Goal: Information Seeking & Learning: Learn about a topic

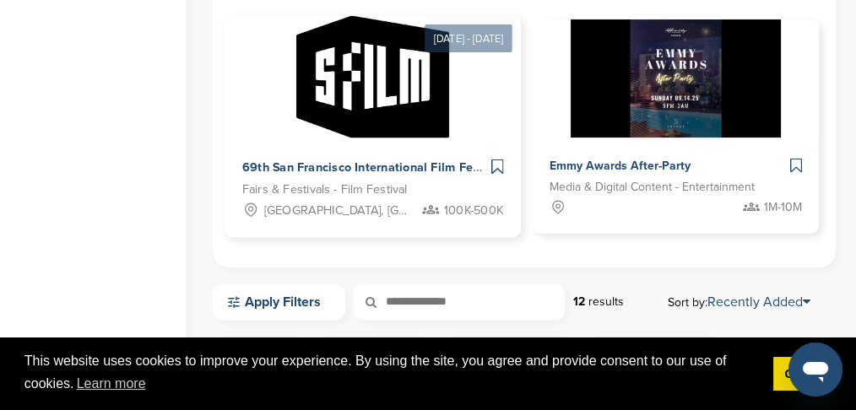
scroll to position [675, 0]
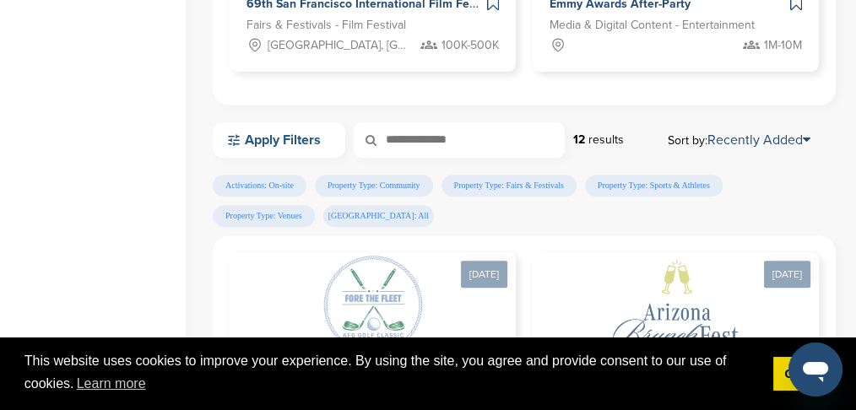
click at [311, 144] on link "Apply Filters" at bounding box center [279, 139] width 133 height 35
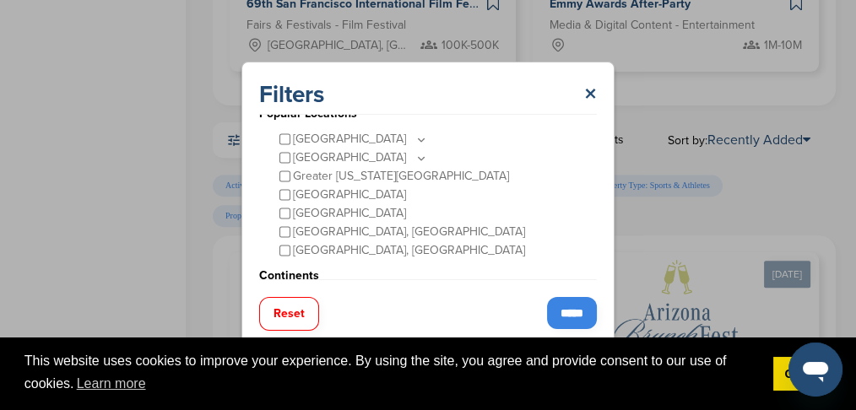
scroll to position [83, 0]
click at [415, 136] on icon at bounding box center [422, 140] width 14 height 14
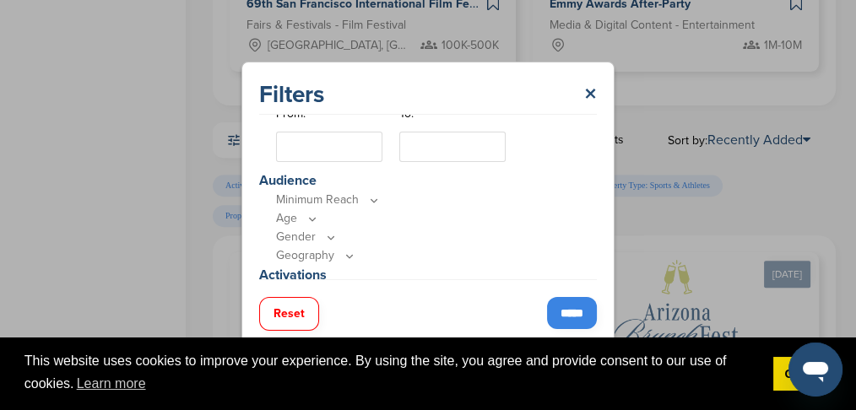
scroll to position [476, 0]
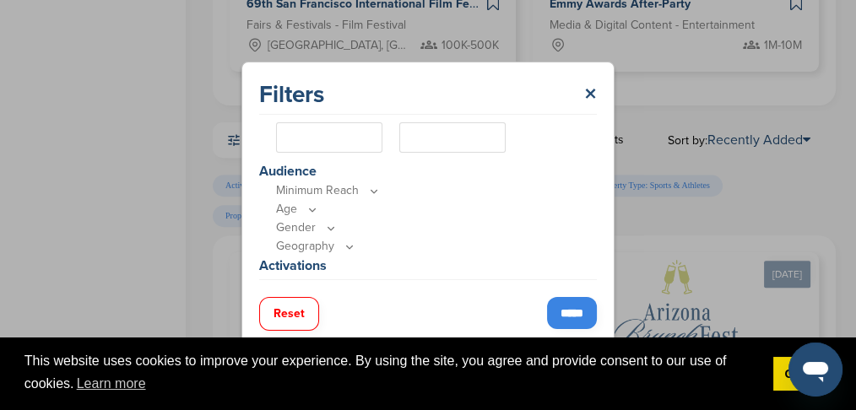
click at [371, 190] on icon at bounding box center [374, 191] width 6 height 3
click at [370, 189] on icon at bounding box center [374, 191] width 14 height 14
click at [371, 190] on icon at bounding box center [374, 191] width 6 height 3
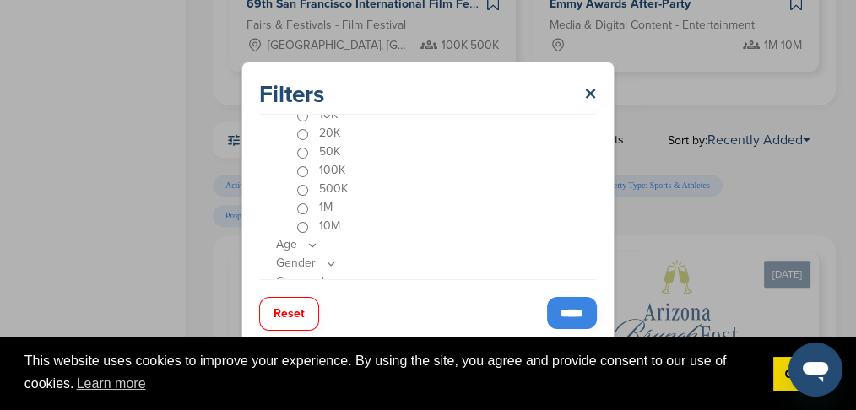
scroll to position [645, 0]
click at [348, 222] on icon at bounding box center [350, 226] width 14 height 14
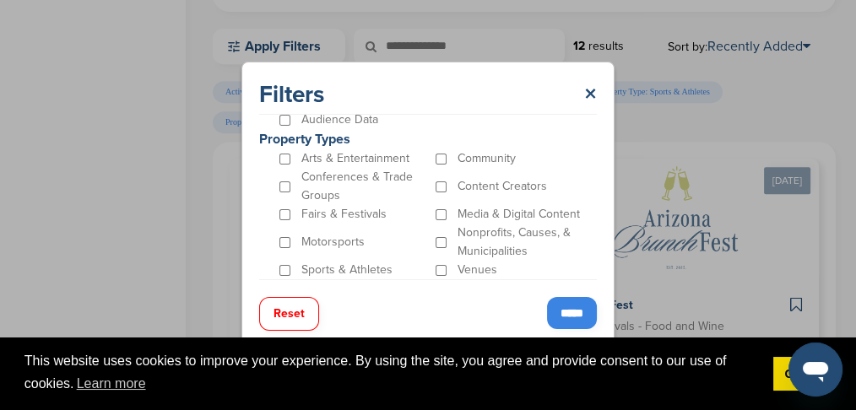
scroll to position [788, 0]
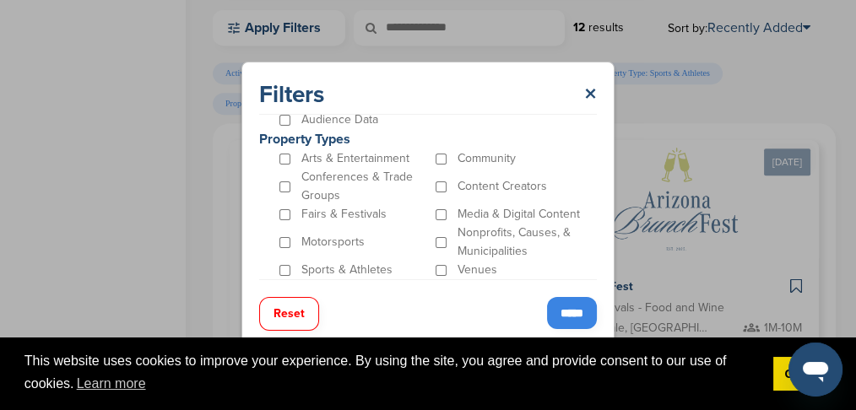
click at [566, 311] on input "*****" at bounding box center [572, 313] width 50 height 32
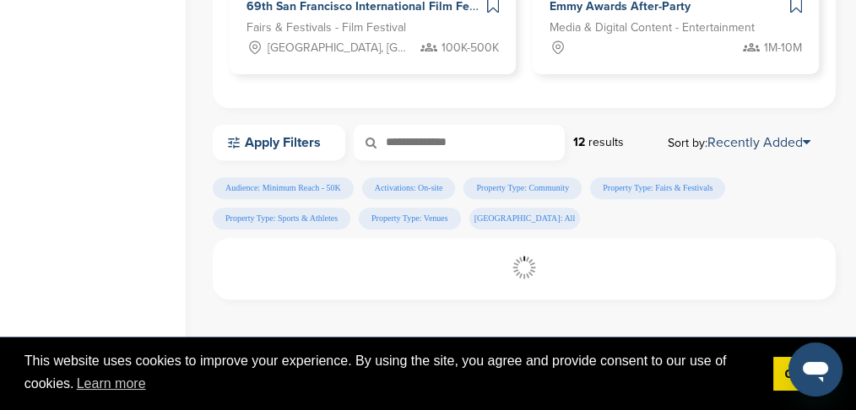
scroll to position [619, 0]
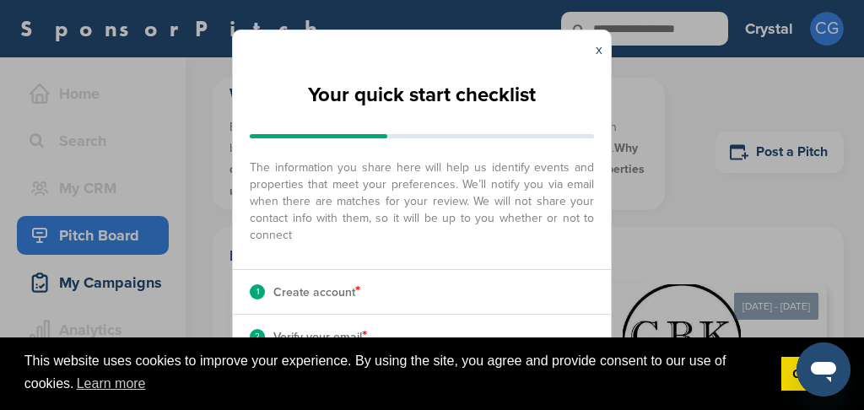
click at [604, 47] on div "x" at bounding box center [600, 49] width 24 height 39
click at [601, 46] on link "x" at bounding box center [599, 49] width 7 height 17
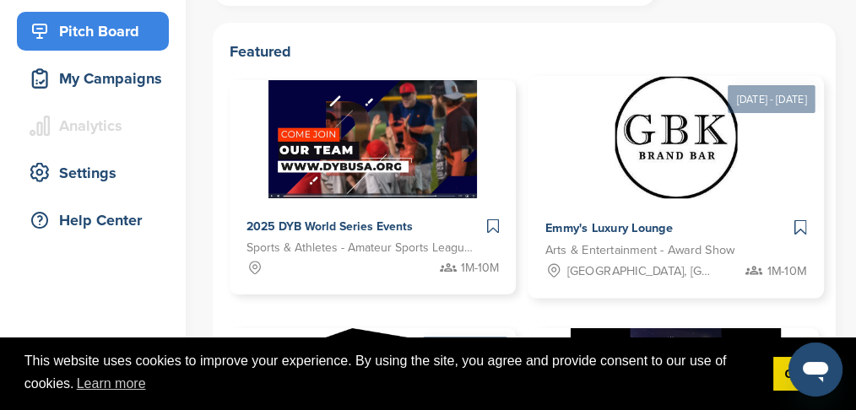
scroll to position [225, 0]
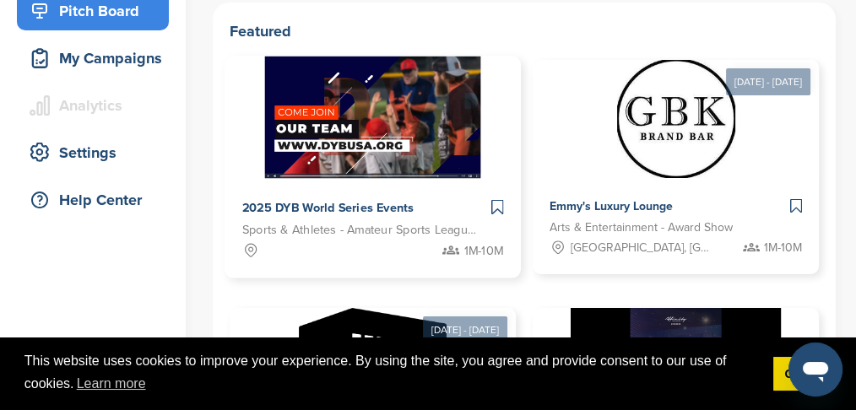
click at [368, 203] on span "2025 DYB World Series Events" at bounding box center [328, 207] width 172 height 15
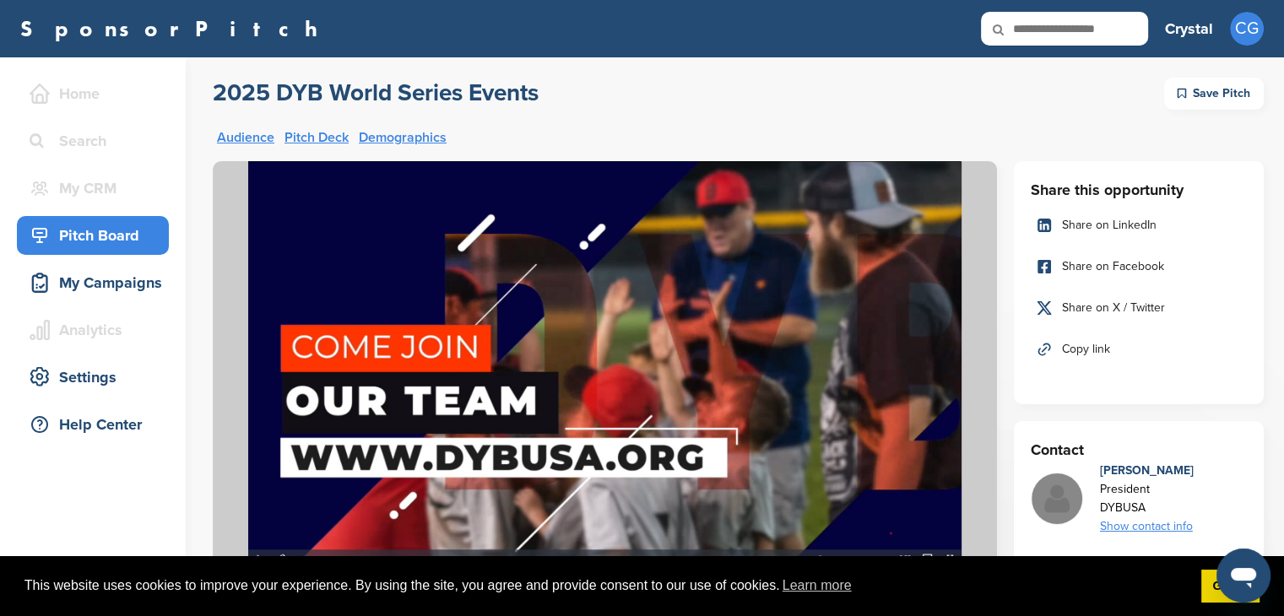
click at [855, 94] on div "Save Pitch" at bounding box center [1214, 94] width 100 height 32
click at [855, 348] on span "Copy link" at bounding box center [1086, 349] width 48 height 19
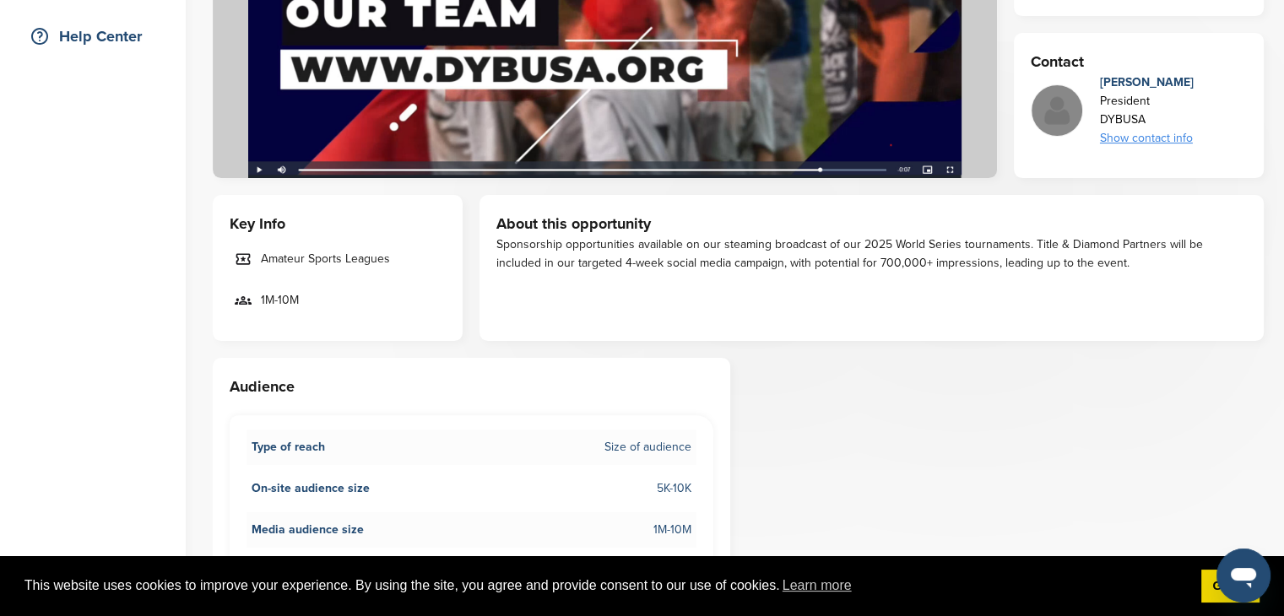
scroll to position [253, 0]
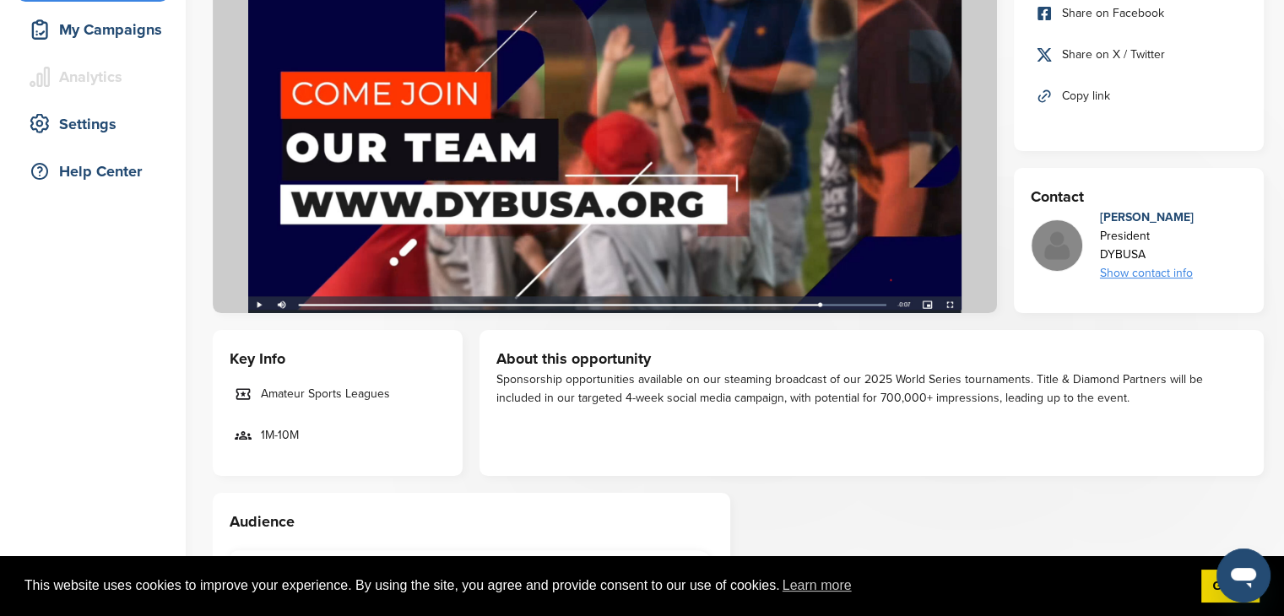
click at [855, 274] on div "Show contact info" at bounding box center [1147, 273] width 94 height 19
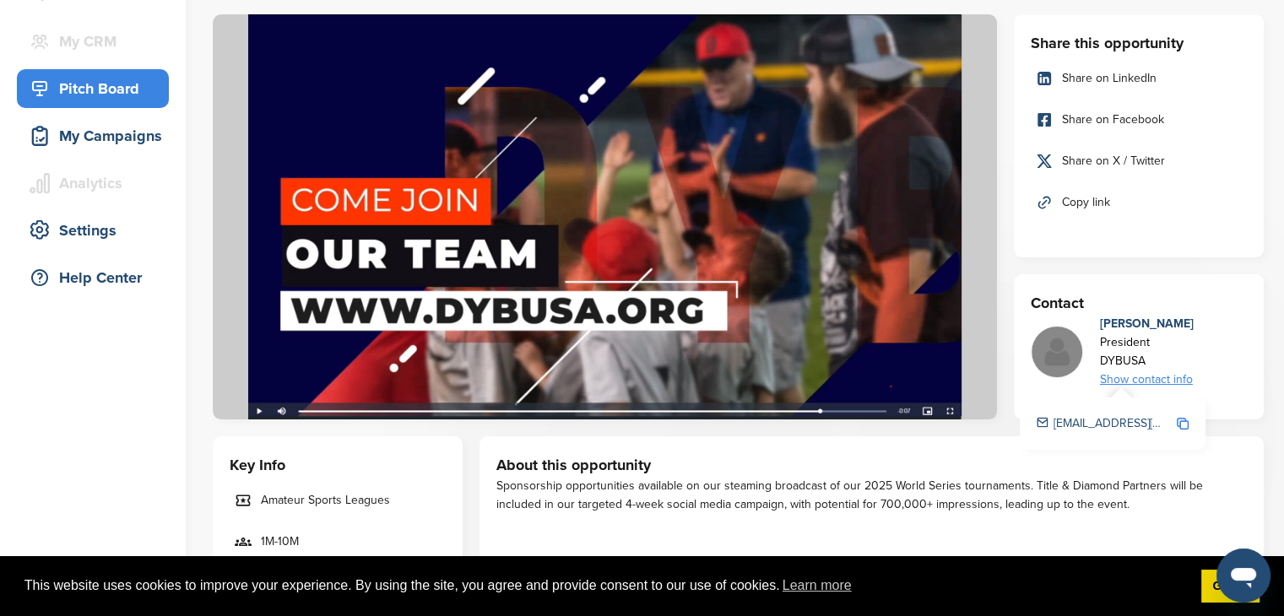
scroll to position [0, 0]
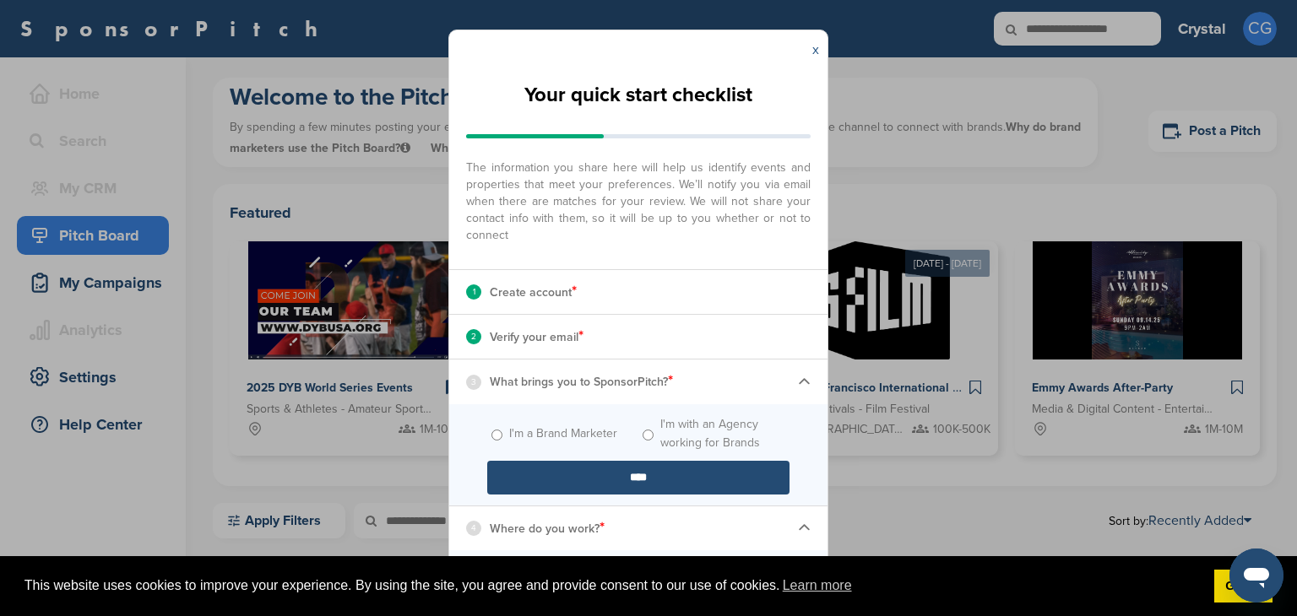
click at [815, 45] on link "x" at bounding box center [815, 49] width 7 height 17
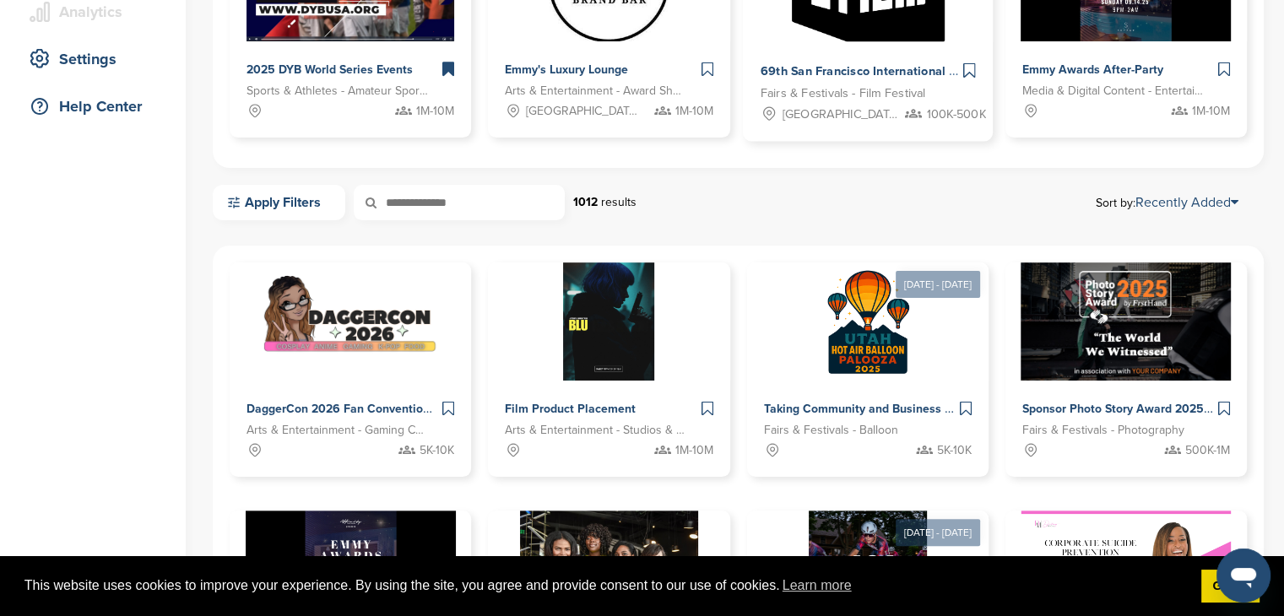
scroll to position [422, 0]
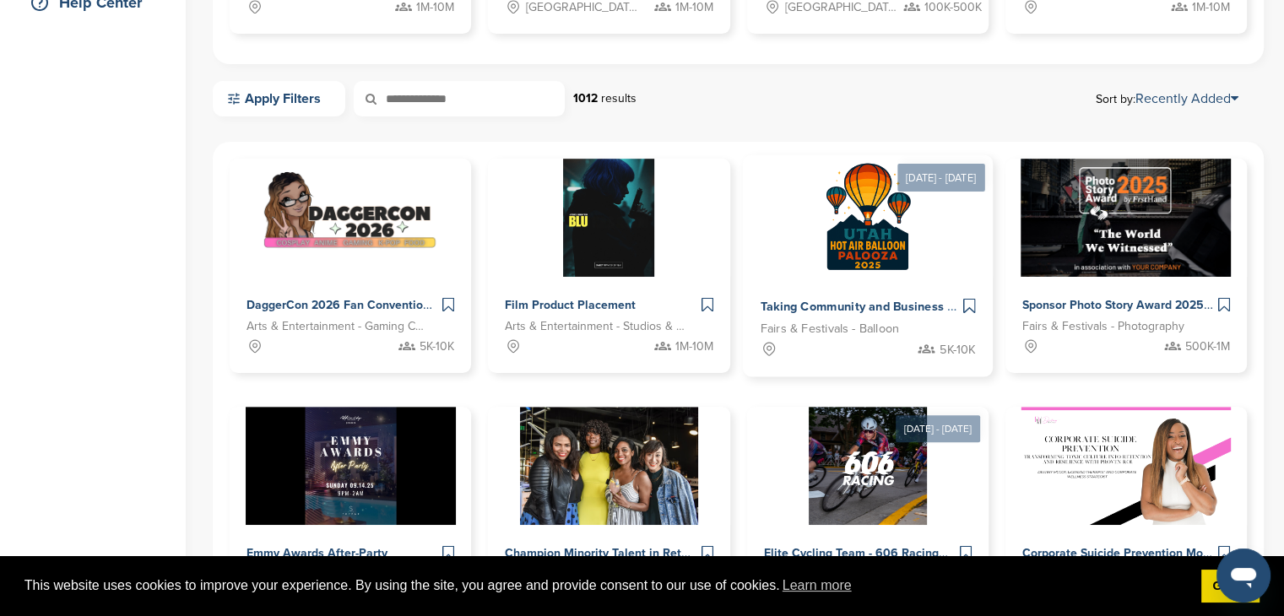
click at [815, 301] on span "Taking Community and Business to New Heights with the Utah Hot Air Balloon Palo…" at bounding box center [1051, 307] width 583 height 15
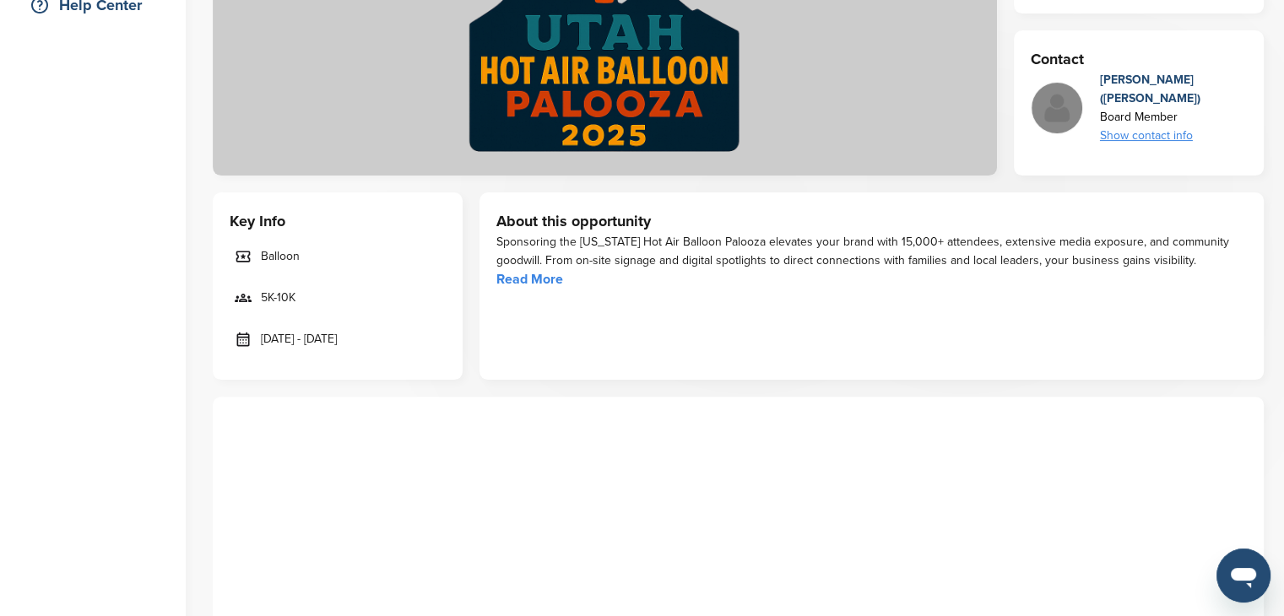
scroll to position [422, 0]
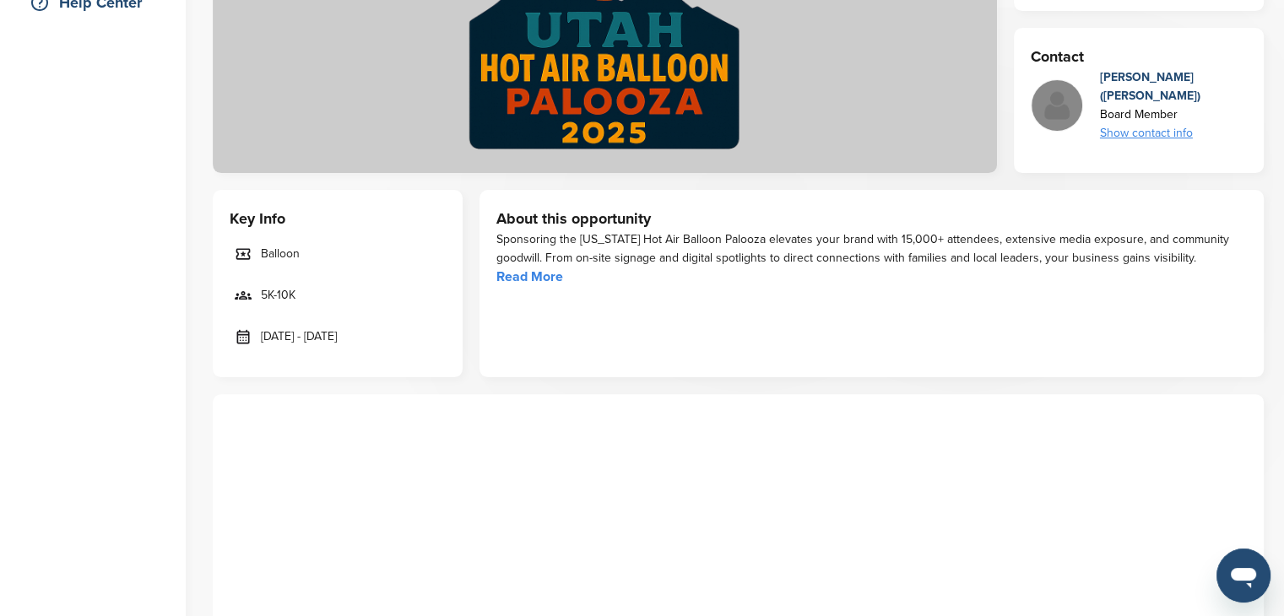
click at [549, 268] on link "Read More" at bounding box center [529, 276] width 67 height 17
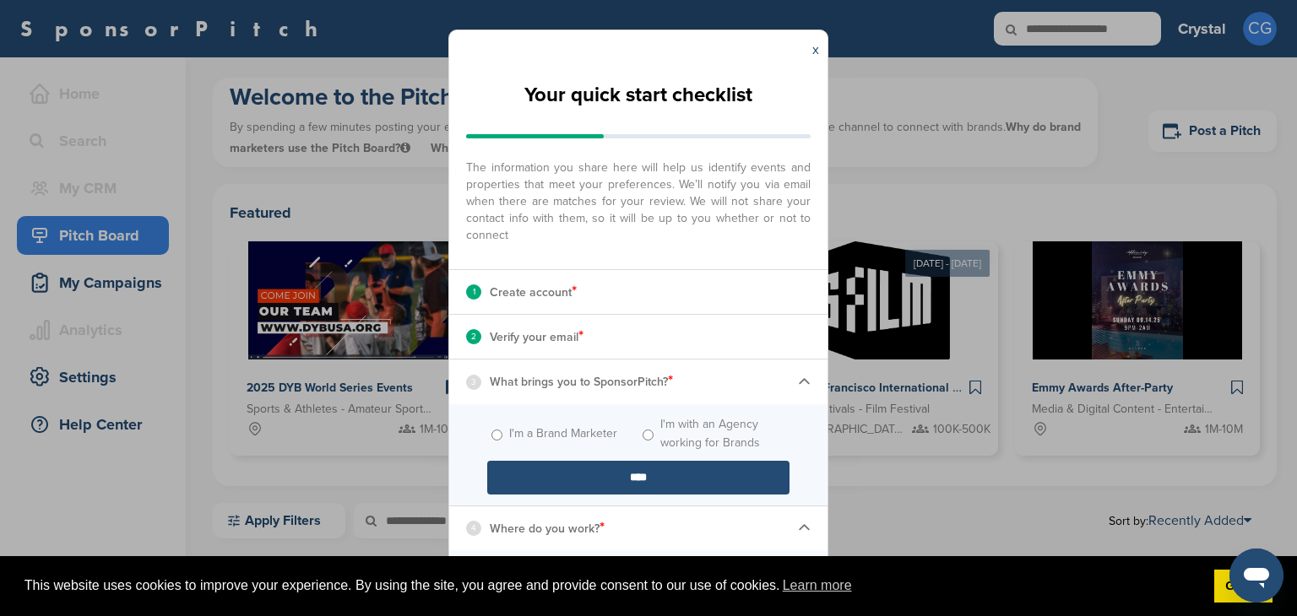
click at [810, 51] on div "x" at bounding box center [816, 49] width 24 height 39
click at [816, 45] on link "x" at bounding box center [815, 49] width 7 height 17
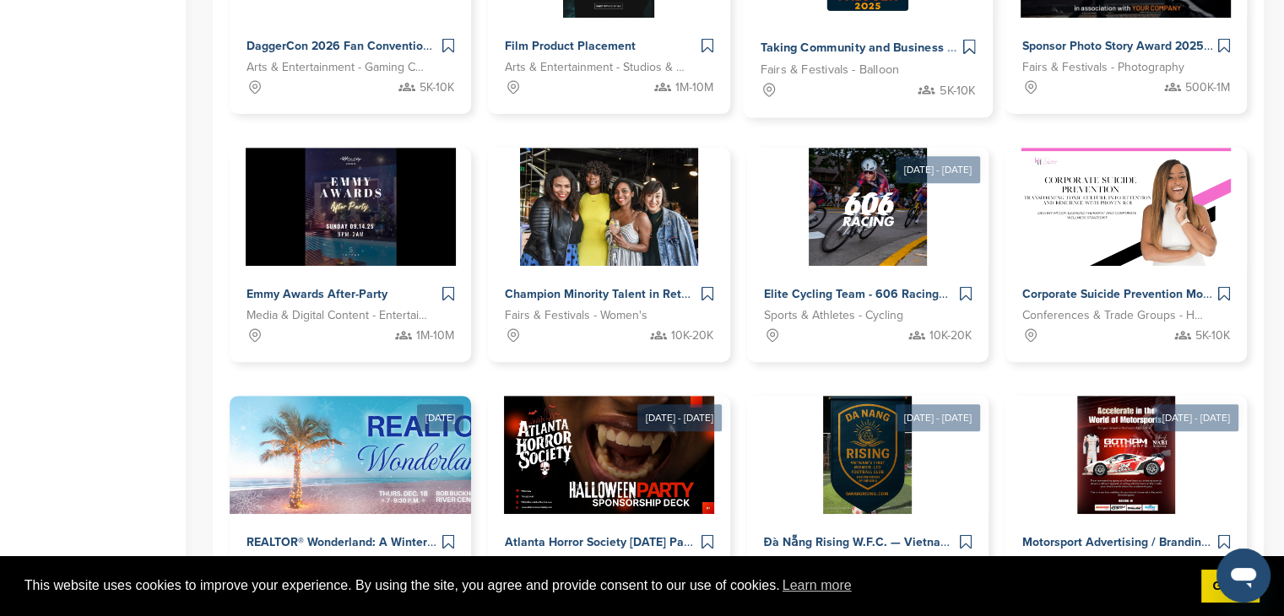
scroll to position [929, 0]
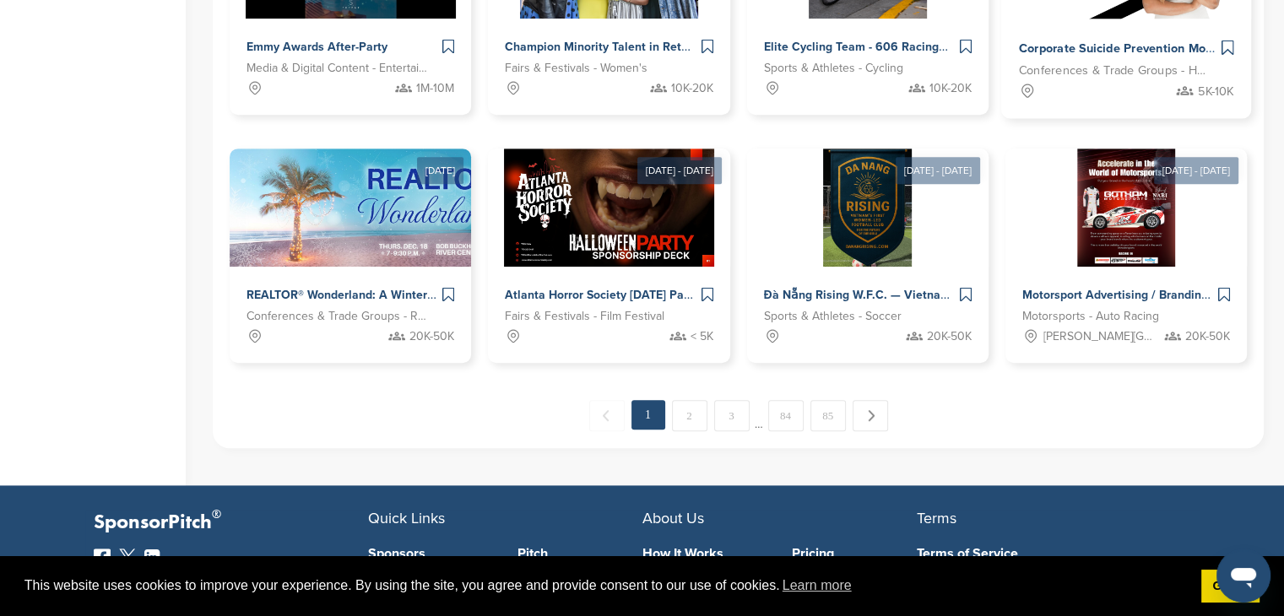
click at [1070, 48] on span "Corporate Suicide Prevention Month Programming with [PERSON_NAME]" at bounding box center [1225, 48] width 414 height 15
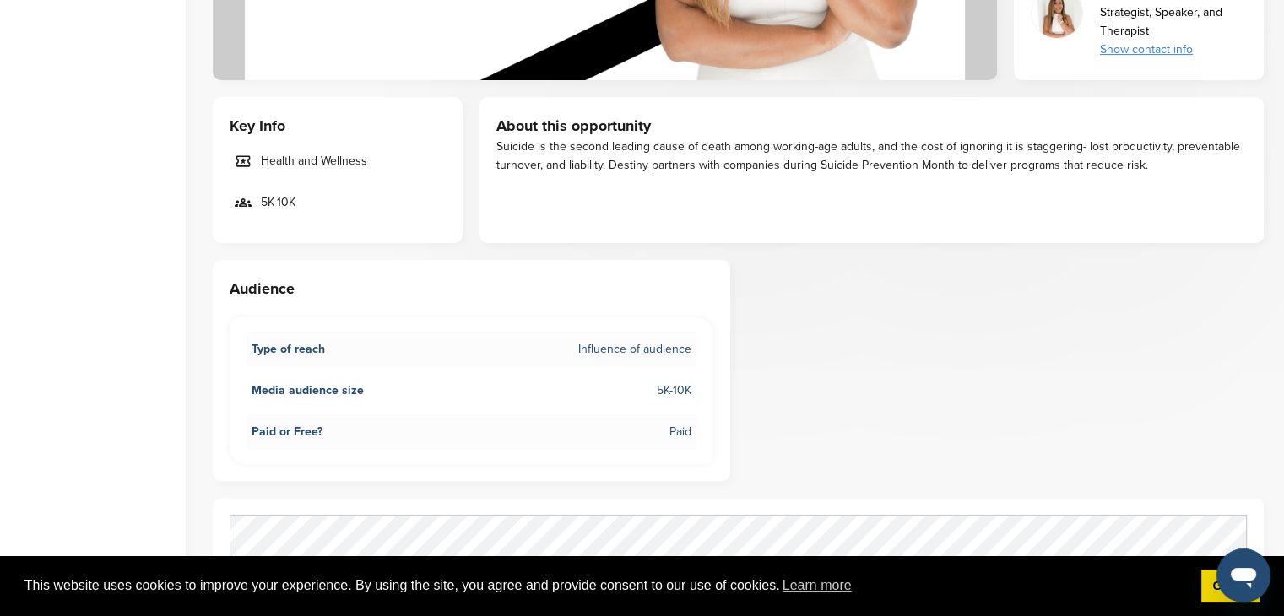
scroll to position [507, 0]
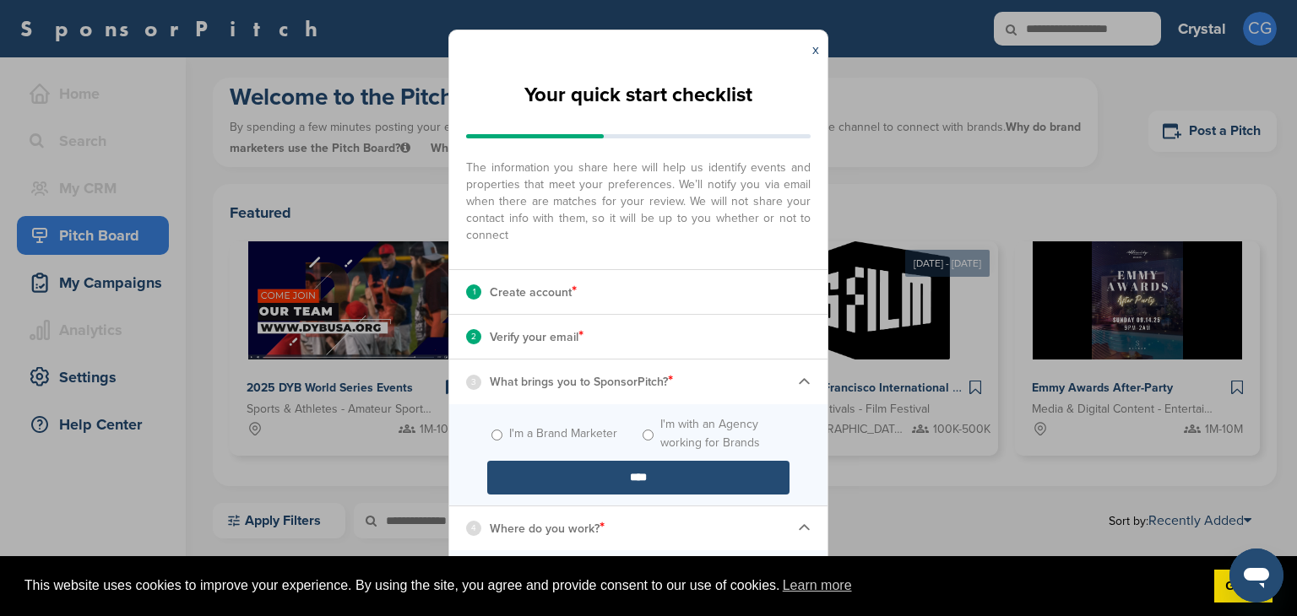
click at [811, 48] on div "x" at bounding box center [816, 49] width 24 height 39
click at [814, 44] on link "x" at bounding box center [815, 49] width 7 height 17
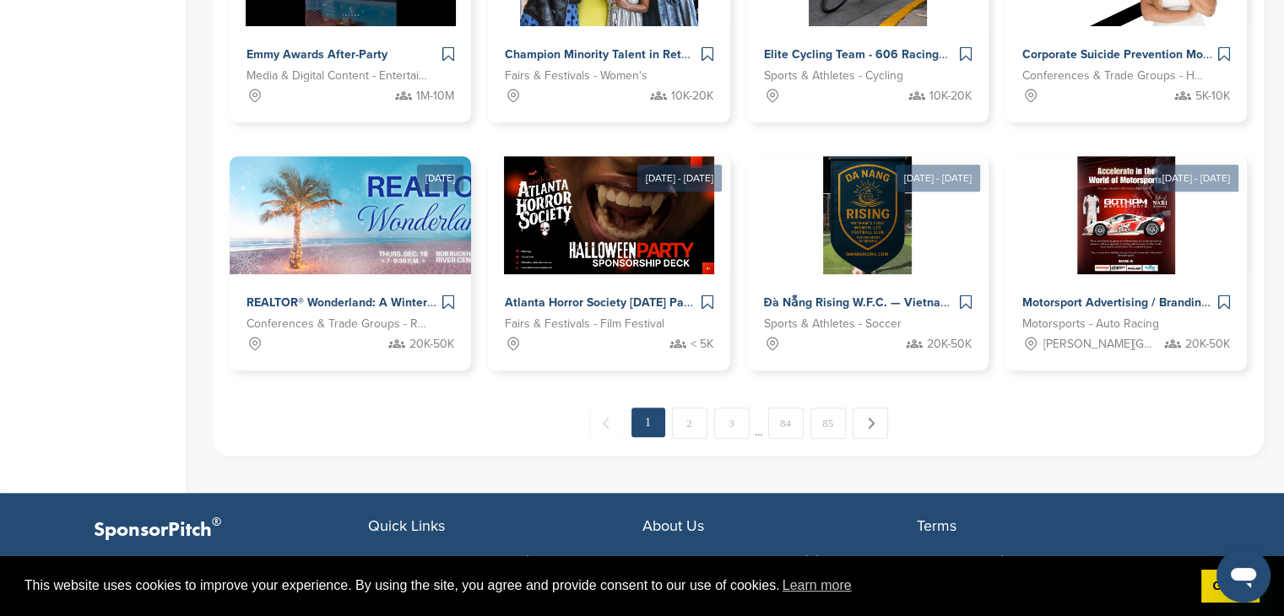
scroll to position [929, 0]
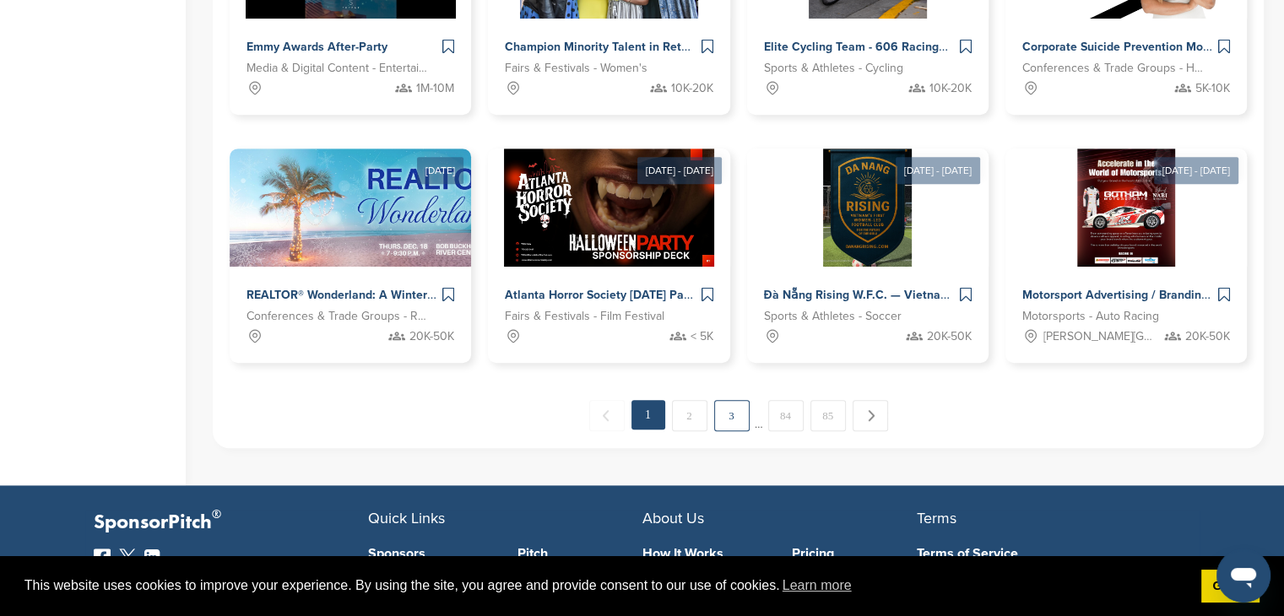
click at [726, 416] on link "3" at bounding box center [731, 415] width 35 height 31
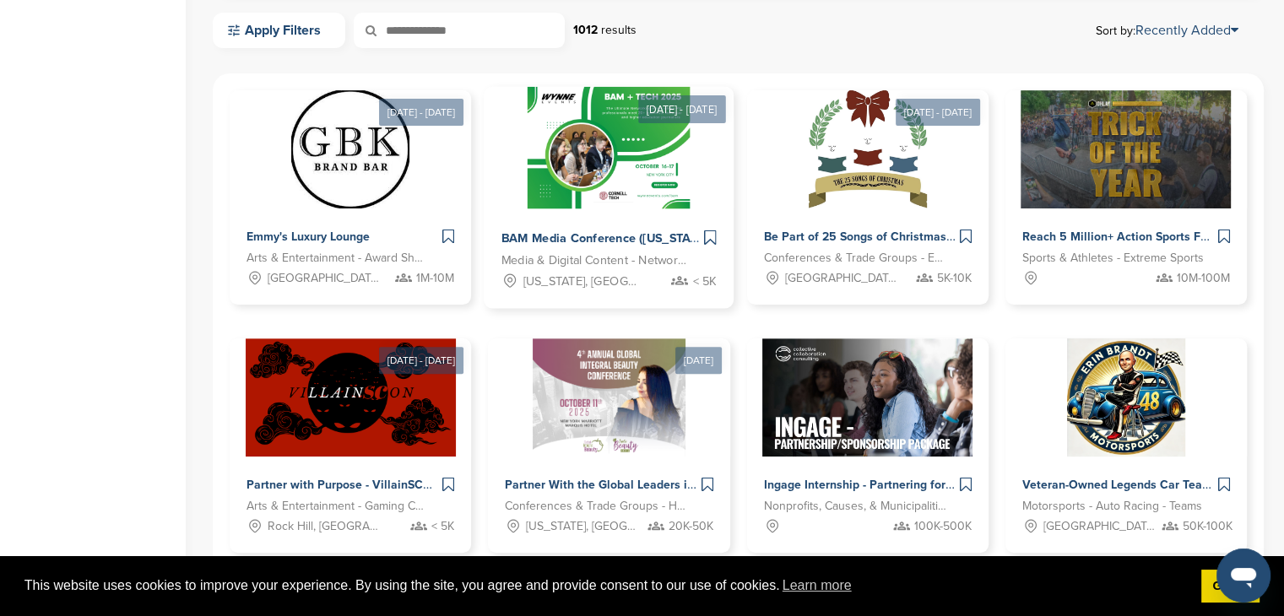
scroll to position [520, 0]
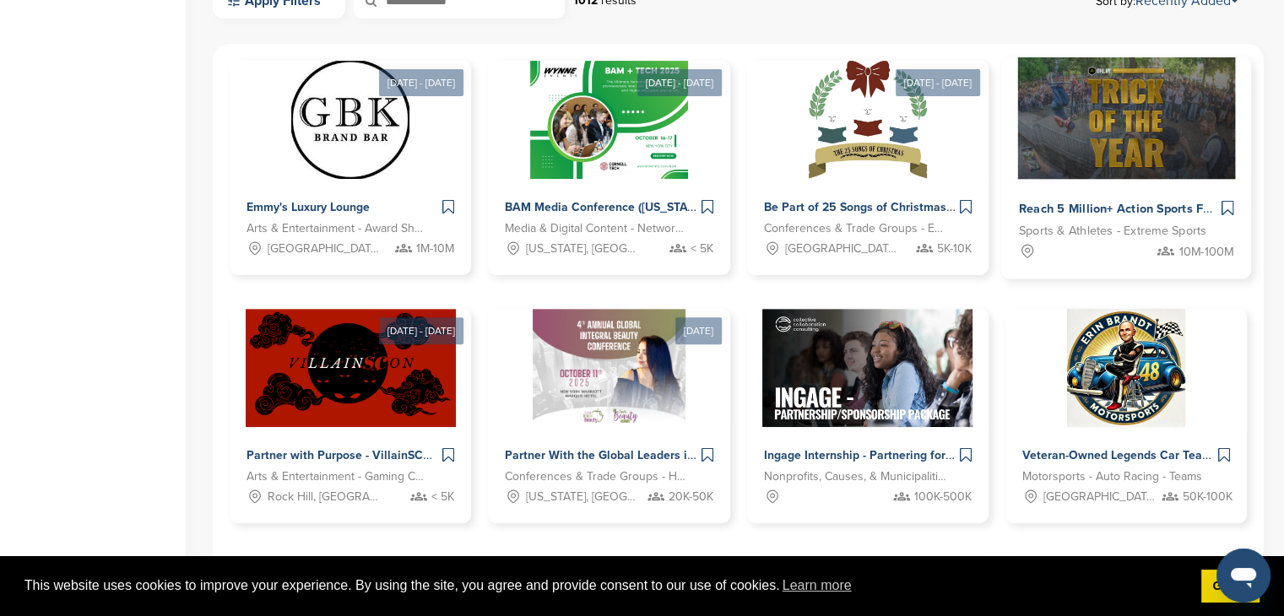
click at [1128, 182] on div "Reach 5 Million+ Action Sports Fans Sports & Athletes - Extreme Sports 10M-100M" at bounding box center [1126, 230] width 250 height 100
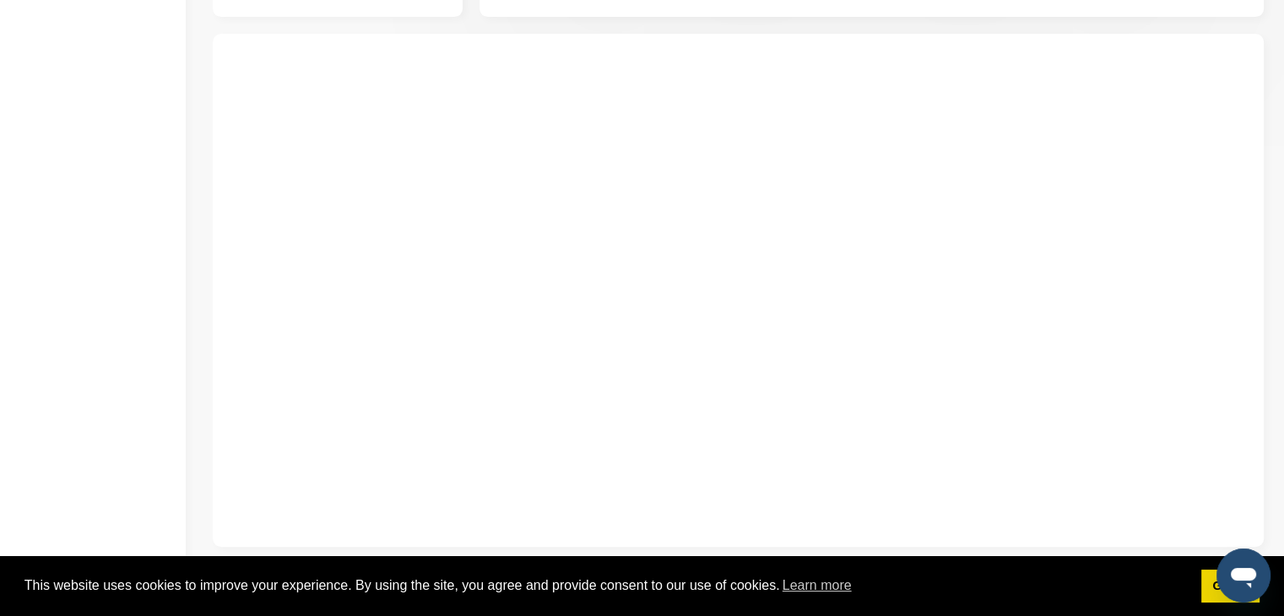
scroll to position [760, 0]
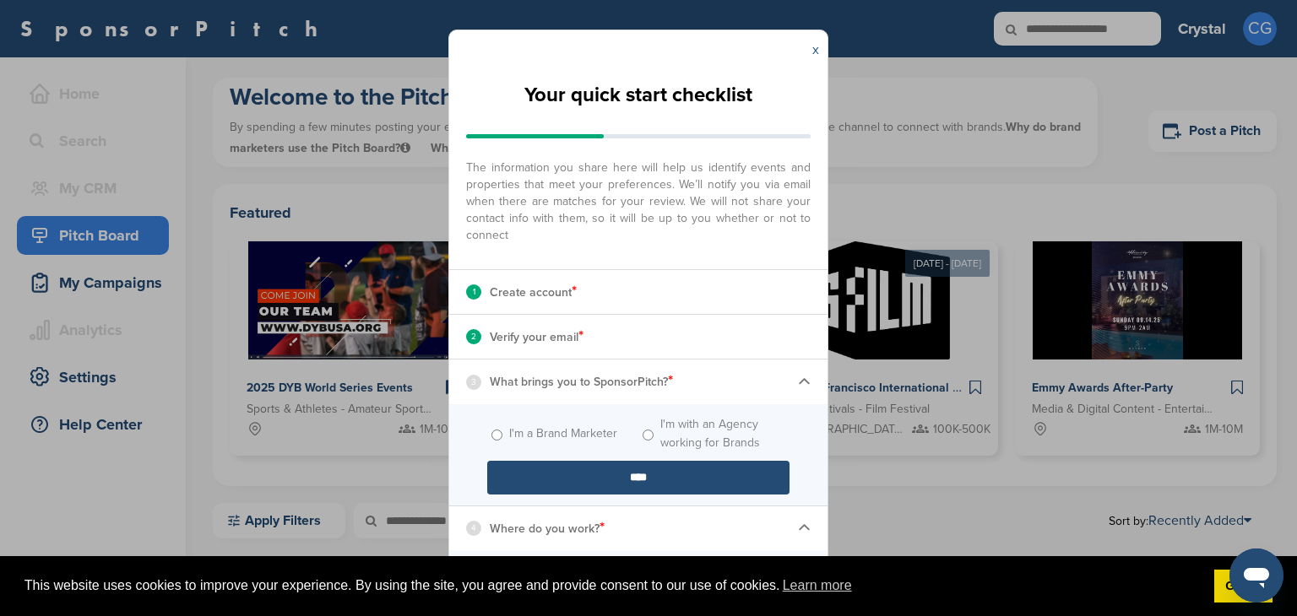
click at [815, 46] on link "x" at bounding box center [815, 49] width 7 height 17
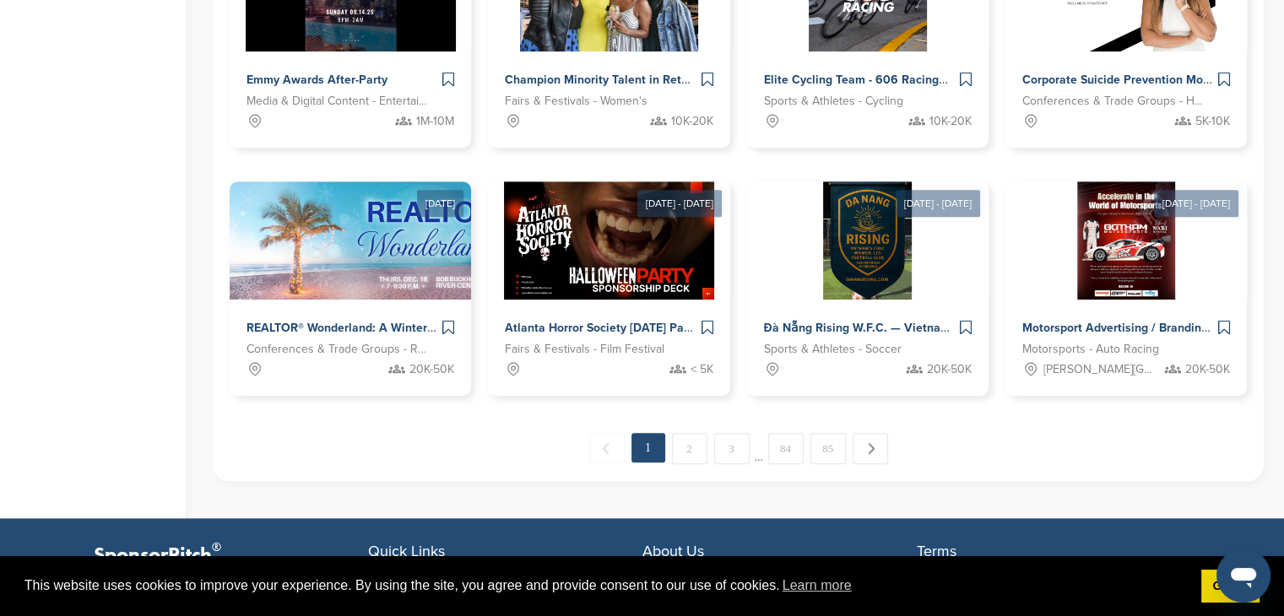
scroll to position [929, 0]
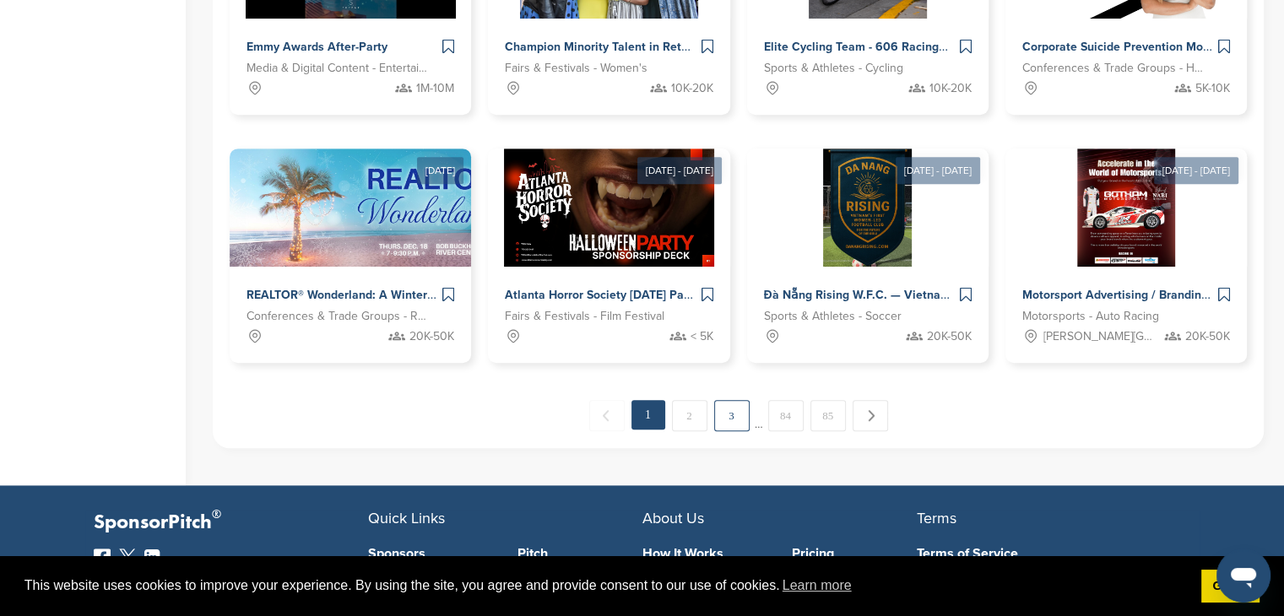
click at [737, 416] on link "3" at bounding box center [731, 415] width 35 height 31
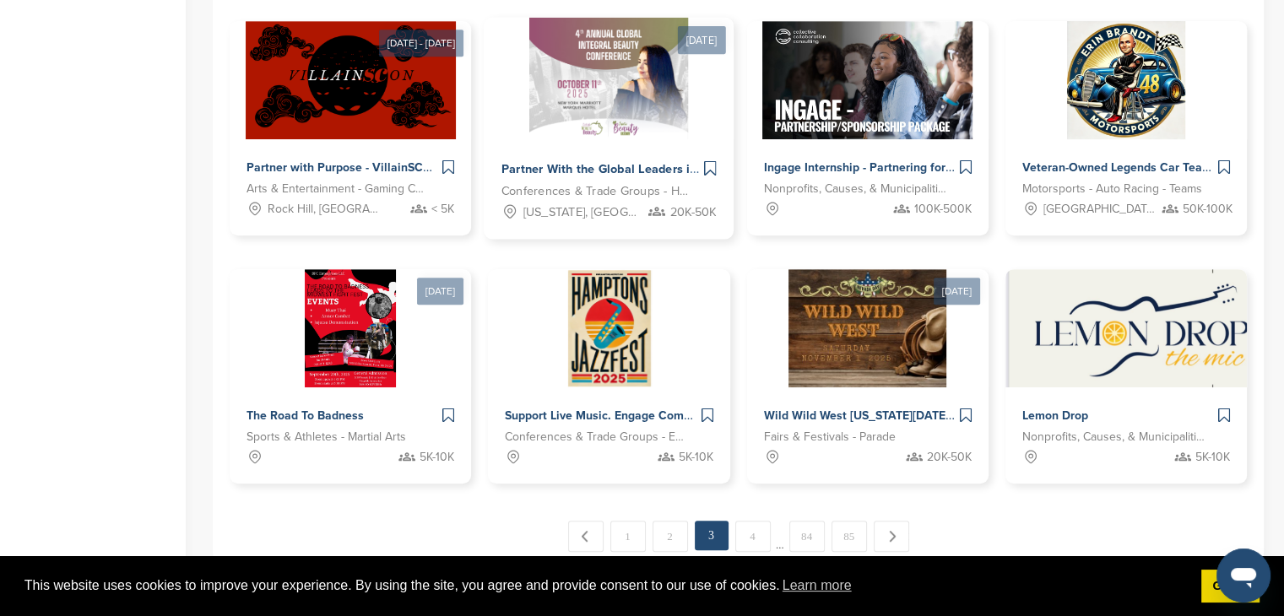
scroll to position [858, 0]
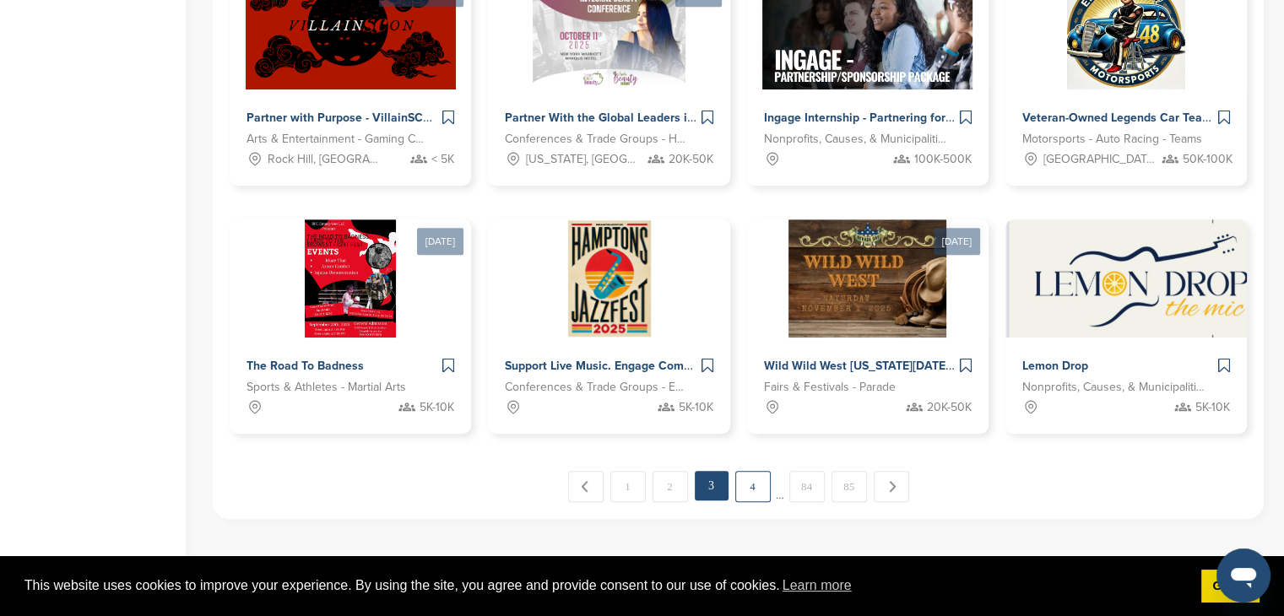
click at [751, 487] on link "4" at bounding box center [752, 486] width 35 height 31
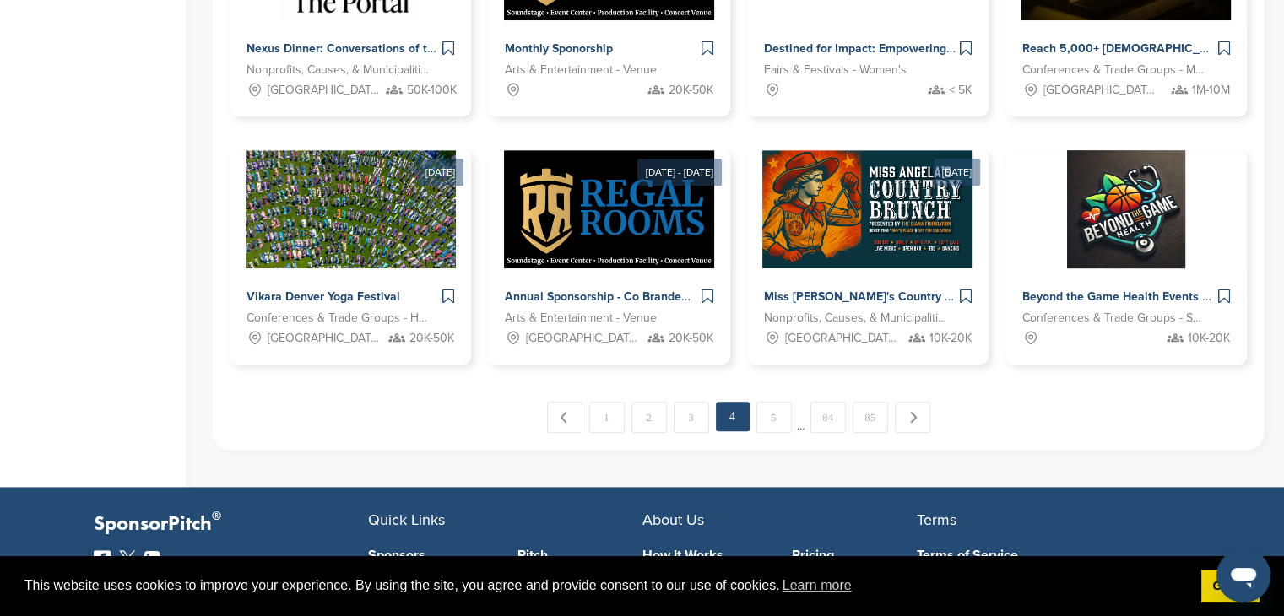
scroll to position [942, 0]
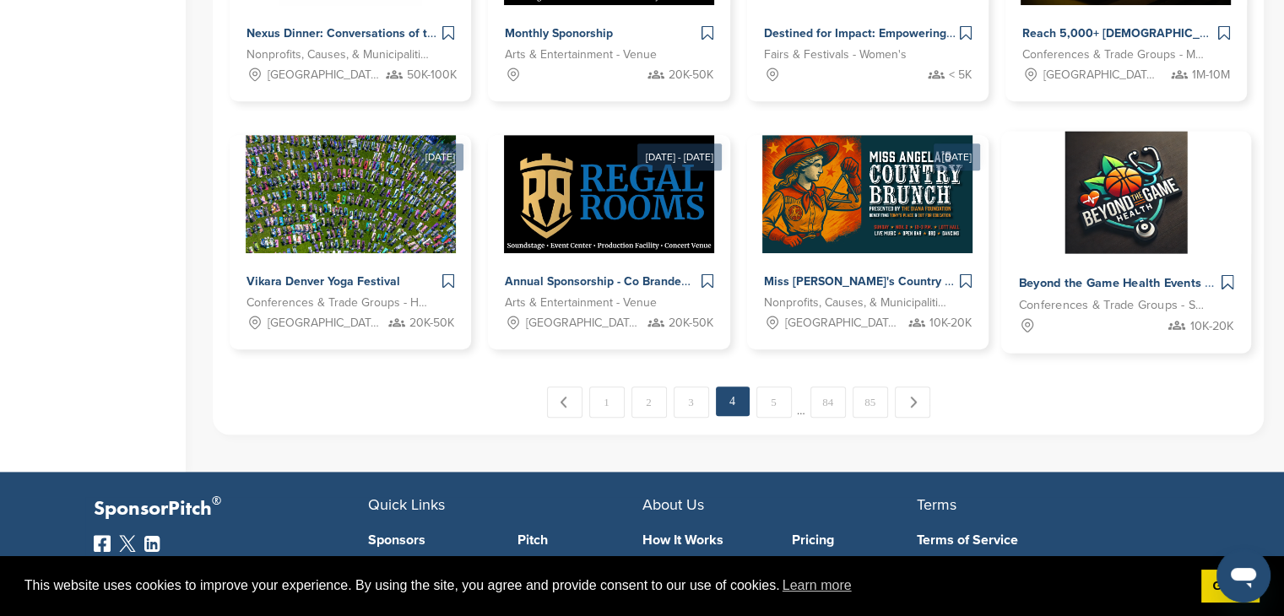
click at [1102, 208] on img at bounding box center [1126, 193] width 122 height 122
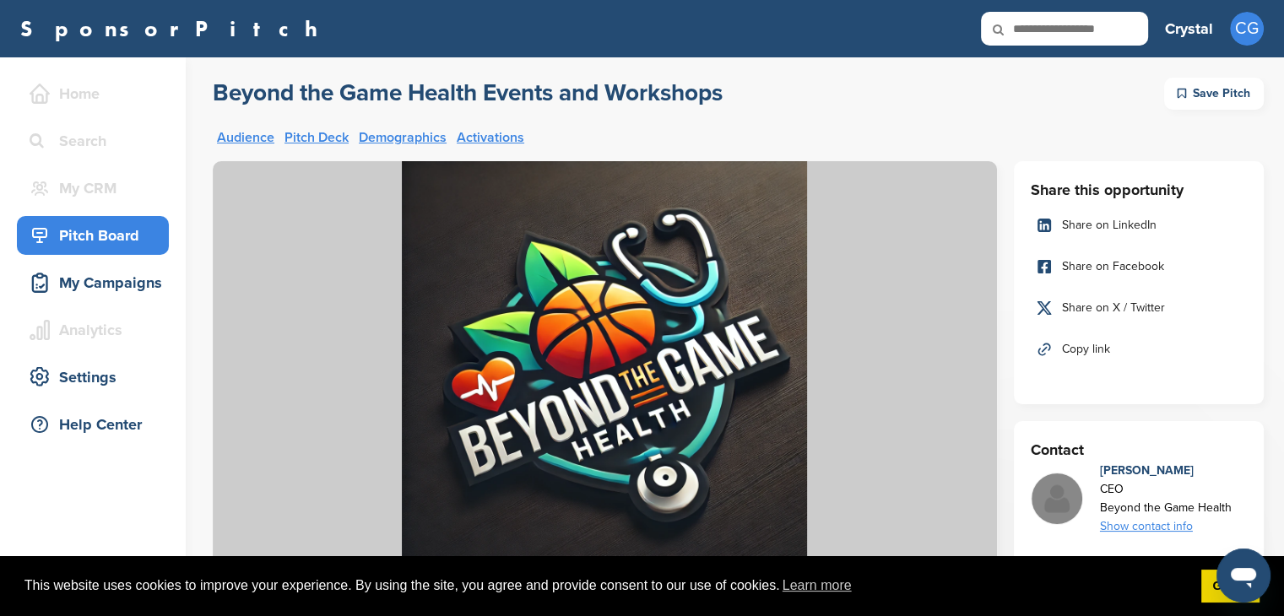
click at [1185, 89] on icon at bounding box center [1182, 93] width 8 height 19
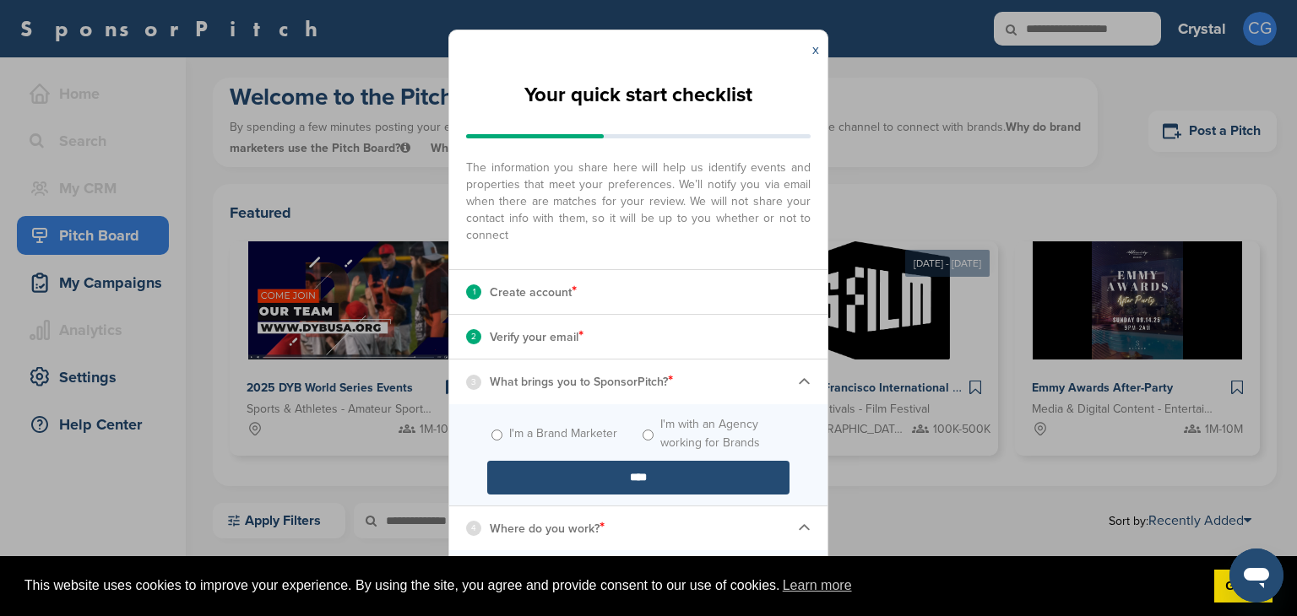
click at [818, 48] on link "x" at bounding box center [815, 49] width 7 height 17
